Goal: Information Seeking & Learning: Stay updated

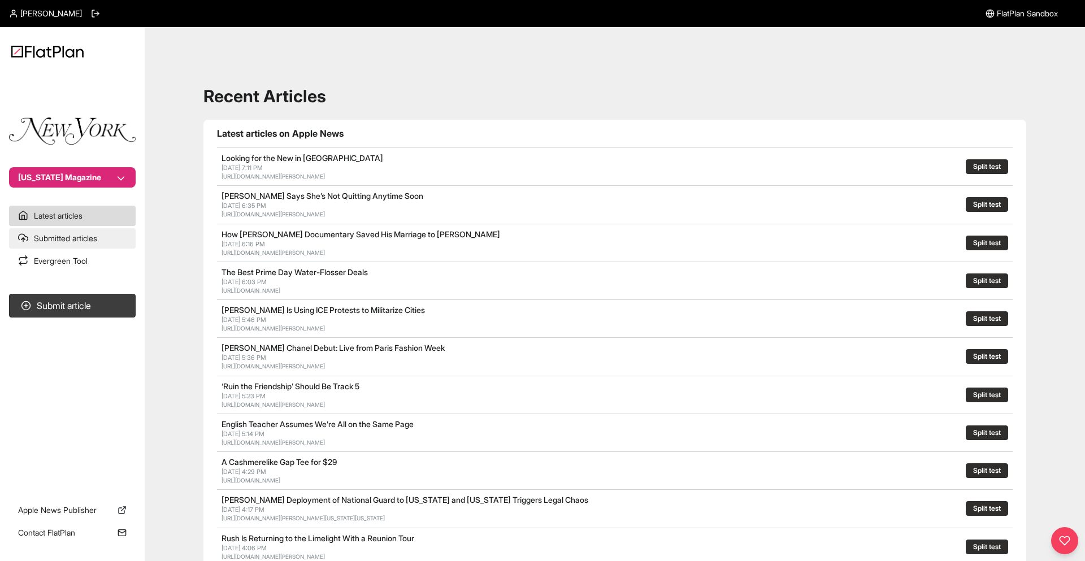
click at [103, 236] on link "Submitted articles" at bounding box center [72, 238] width 127 height 20
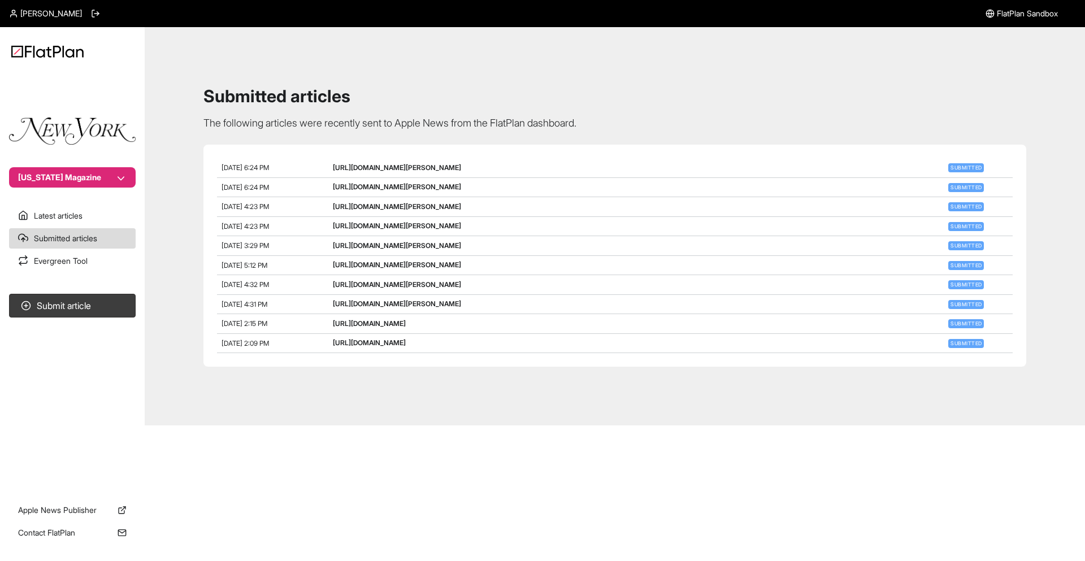
drag, startPoint x: 664, startPoint y: 167, endPoint x: 321, endPoint y: 168, distance: 342.5
click at [321, 168] on div "Oct 6, 2025, 6:24 PM http://www.vulture.com/article/taylor-swift-ruin-the-frien…" at bounding box center [615, 168] width 796 height 20
copy div "[URL][DOMAIN_NAME][PERSON_NAME]"
click at [461, 164] on link "[URL][DOMAIN_NAME][PERSON_NAME]" at bounding box center [397, 167] width 128 height 8
click at [461, 246] on link "[URL][DOMAIN_NAME][PERSON_NAME]" at bounding box center [397, 245] width 128 height 8
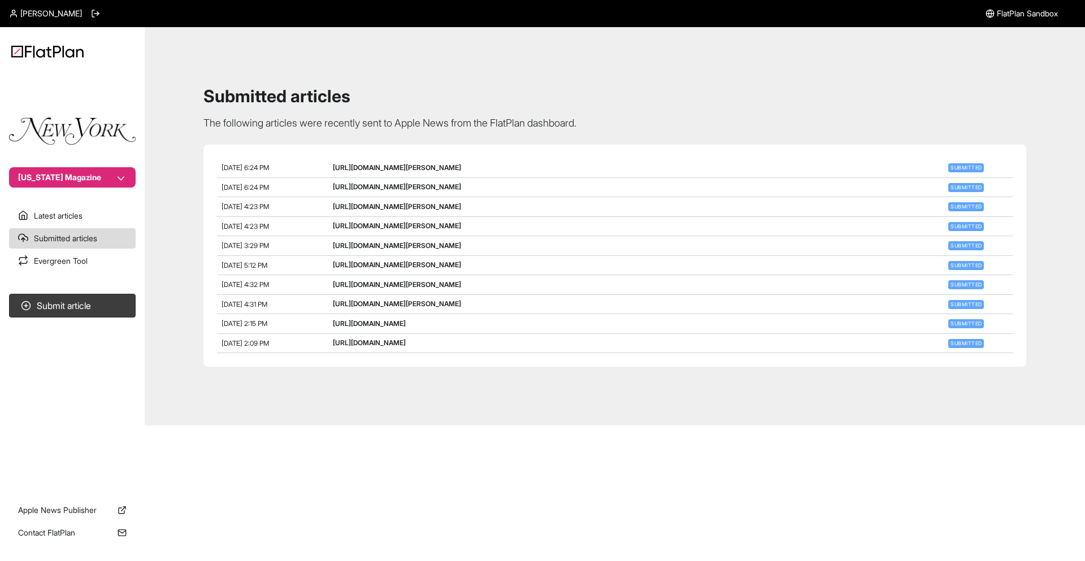
click at [678, 191] on div "[URL][DOMAIN_NAME][PERSON_NAME]" at bounding box center [637, 188] width 609 height 10
click at [461, 228] on link "[URL][DOMAIN_NAME][PERSON_NAME]" at bounding box center [397, 226] width 128 height 8
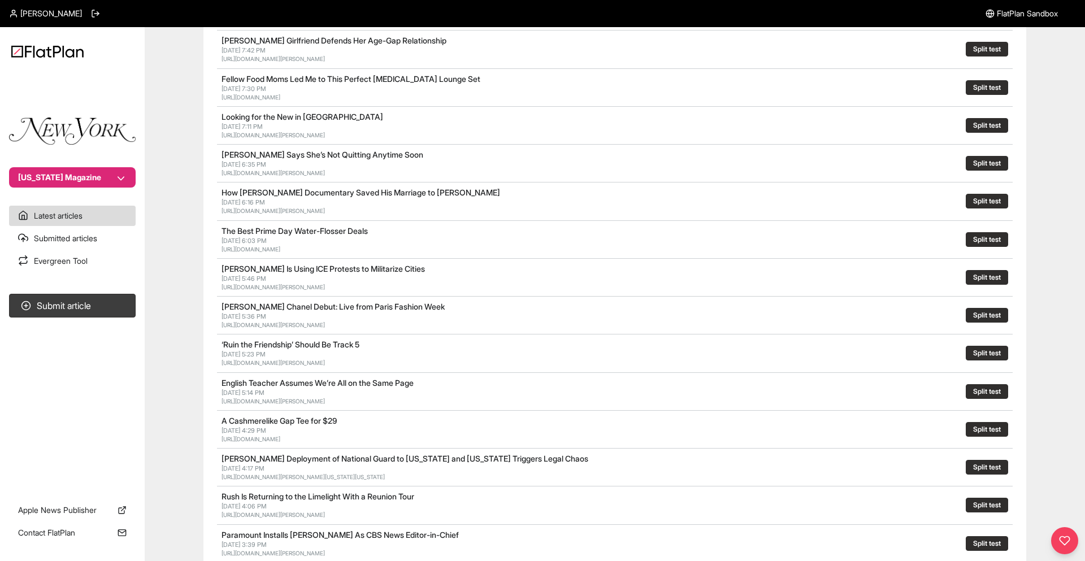
scroll to position [433, 0]
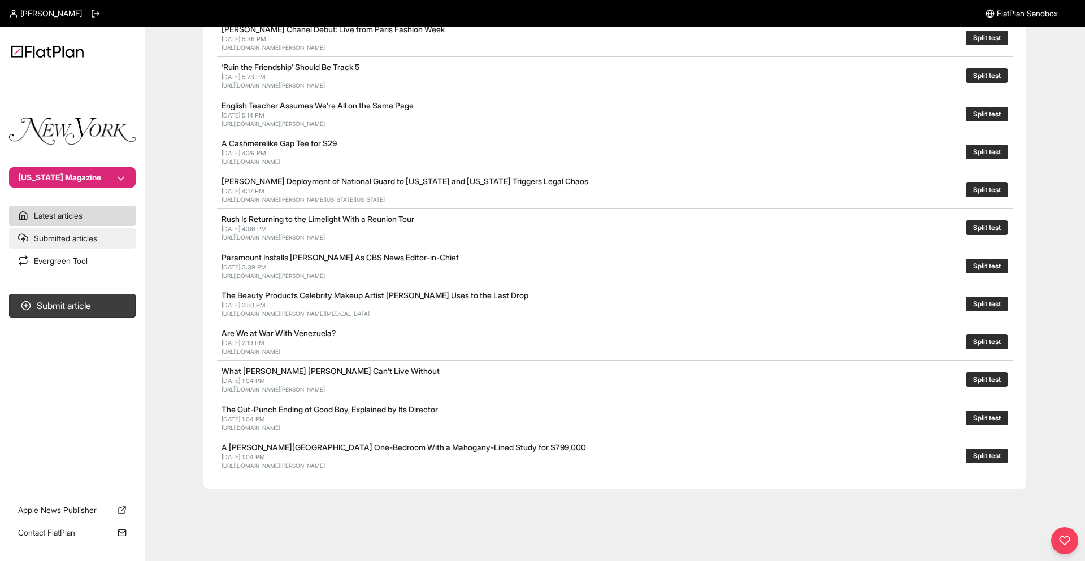
click at [87, 229] on link "Submitted articles" at bounding box center [72, 238] width 127 height 20
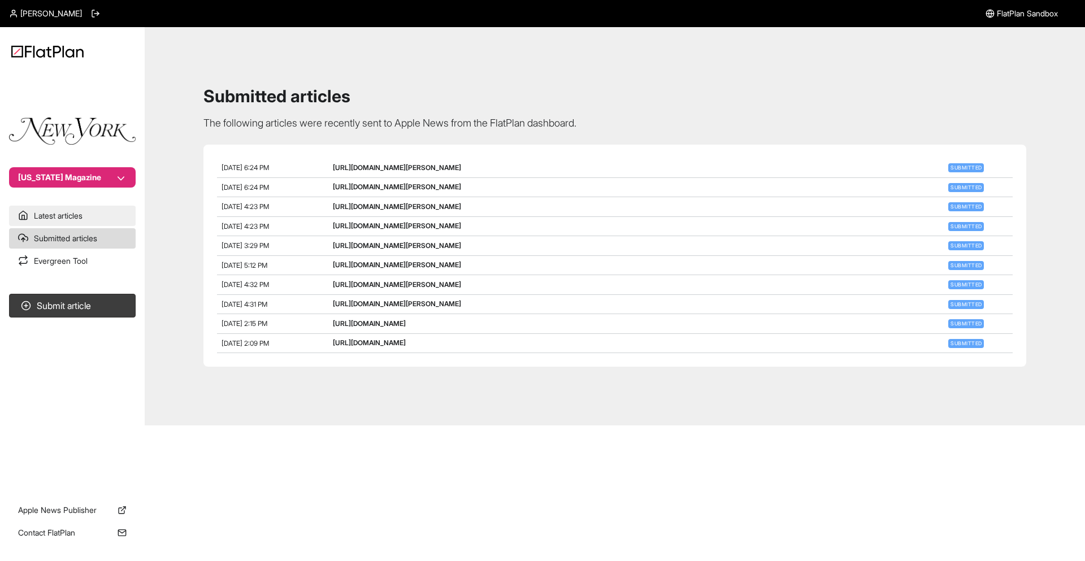
click at [92, 218] on link "Latest articles" at bounding box center [72, 216] width 127 height 20
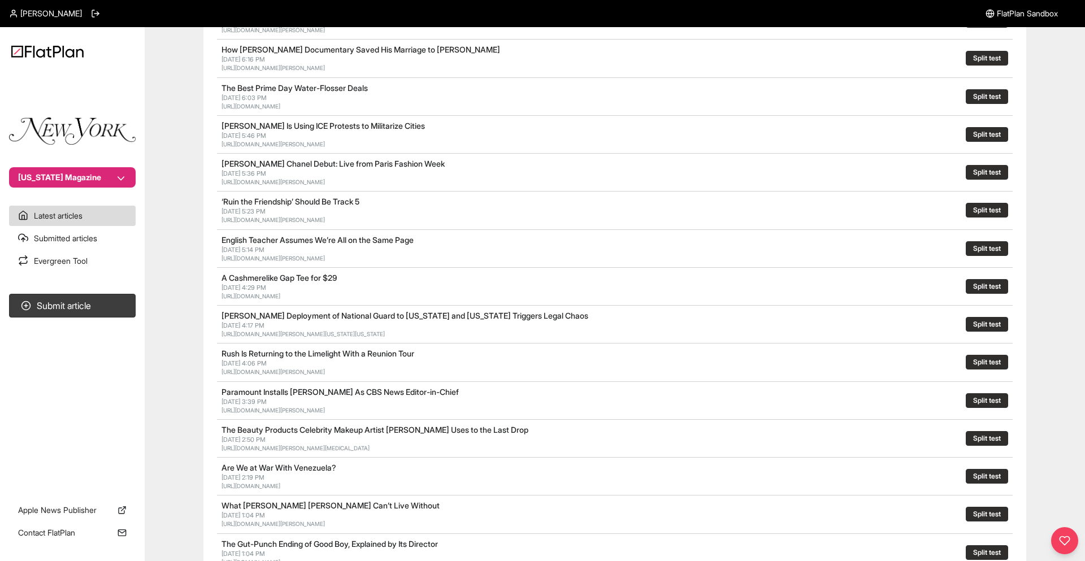
scroll to position [299, 0]
click at [81, 239] on link "Submitted articles" at bounding box center [72, 238] width 127 height 20
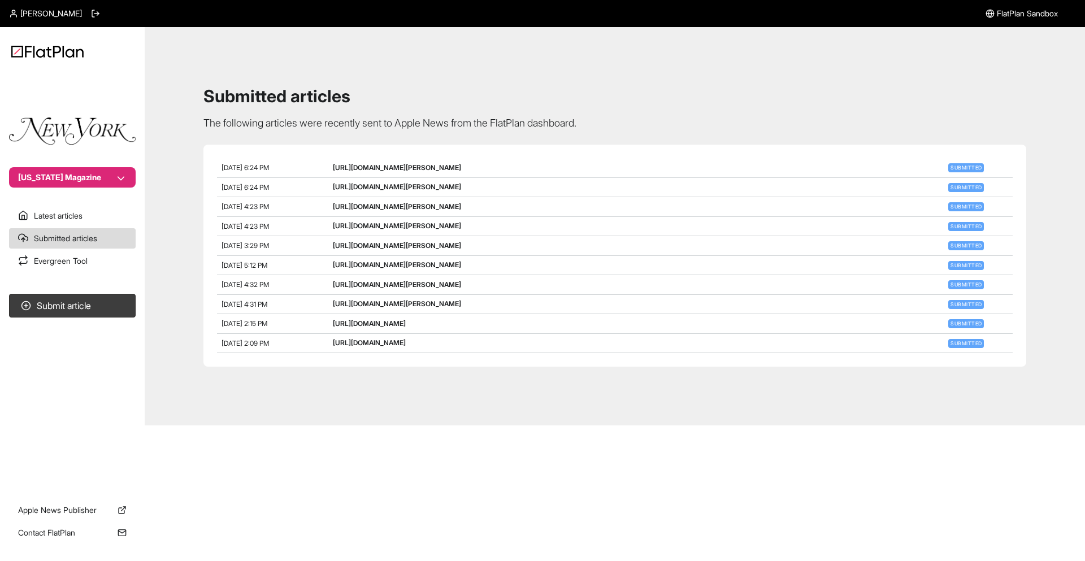
click at [461, 284] on link "[URL][DOMAIN_NAME][PERSON_NAME]" at bounding box center [397, 284] width 128 height 8
